Goal: Obtain resource: Download file/media

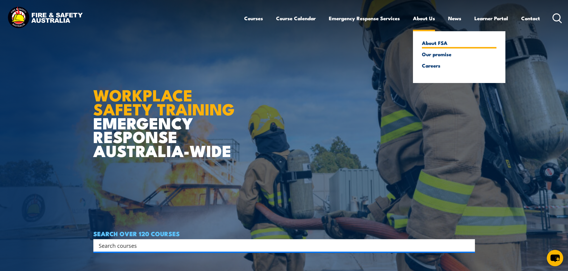
click at [429, 45] on link "About FSA" at bounding box center [459, 42] width 74 height 5
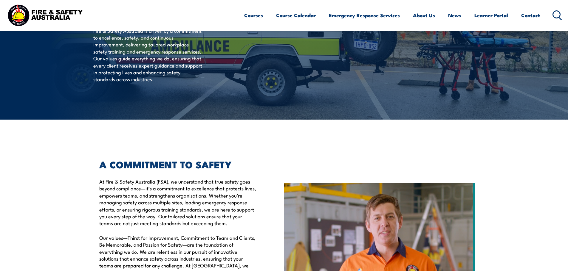
scroll to position [179, 0]
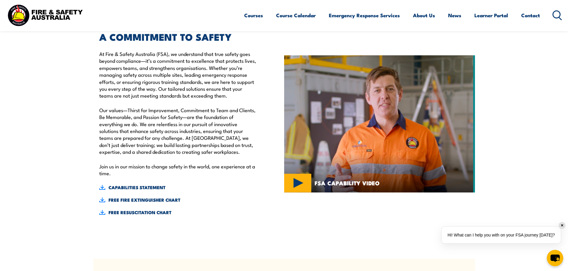
click at [305, 184] on img at bounding box center [379, 123] width 191 height 137
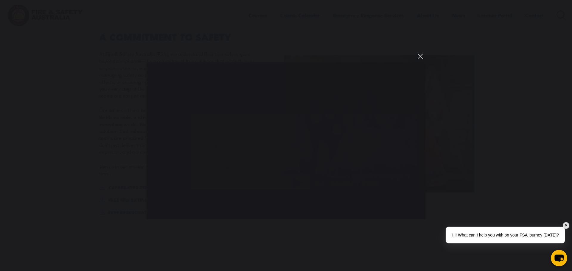
click at [420, 55] on button "You can close this modal content with the ESC key" at bounding box center [420, 56] width 10 height 10
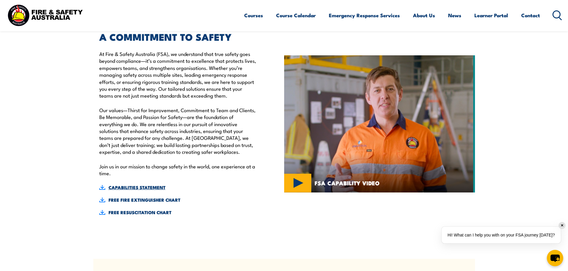
click at [156, 188] on link "CAPABILITIES STATEMENT" at bounding box center [177, 187] width 157 height 7
